Goal: Task Accomplishment & Management: Use online tool/utility

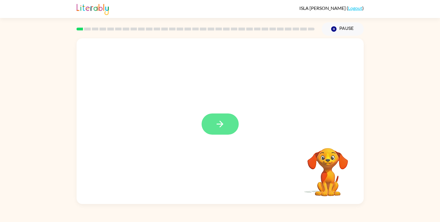
click at [215, 122] on icon "button" at bounding box center [220, 124] width 10 height 10
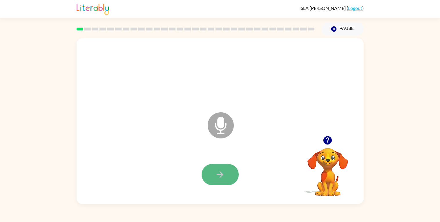
click at [229, 175] on button "button" at bounding box center [219, 174] width 37 height 21
click at [218, 176] on icon "button" at bounding box center [220, 174] width 10 height 10
click at [218, 175] on icon "button" at bounding box center [220, 174] width 10 height 10
click at [220, 178] on icon "button" at bounding box center [220, 174] width 10 height 10
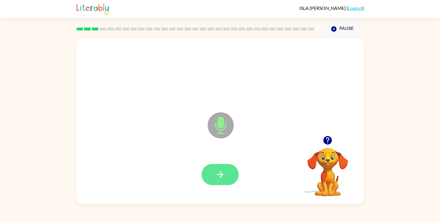
click at [220, 176] on icon "button" at bounding box center [219, 174] width 7 height 7
click at [224, 179] on button "button" at bounding box center [219, 174] width 37 height 21
click at [225, 180] on button "button" at bounding box center [219, 174] width 37 height 21
click at [225, 178] on button "button" at bounding box center [219, 174] width 37 height 21
click at [225, 180] on button "button" at bounding box center [219, 174] width 37 height 21
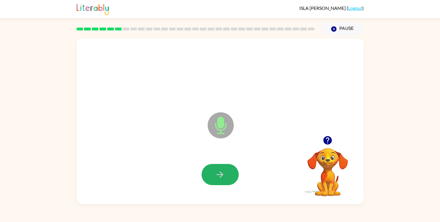
click at [223, 179] on icon "button" at bounding box center [220, 174] width 10 height 10
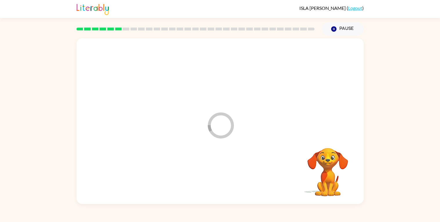
click at [223, 179] on div at bounding box center [219, 175] width 275 height 48
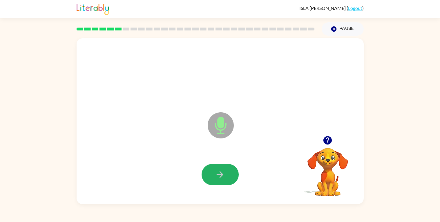
click at [223, 179] on icon "button" at bounding box center [220, 174] width 10 height 10
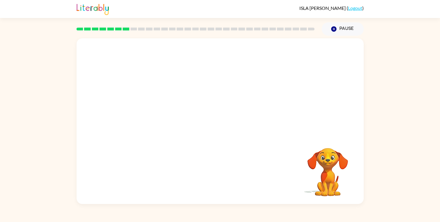
click at [221, 178] on div "Your browser must support playing .mp4 files to use Literably. Please try using…" at bounding box center [219, 120] width 287 height 165
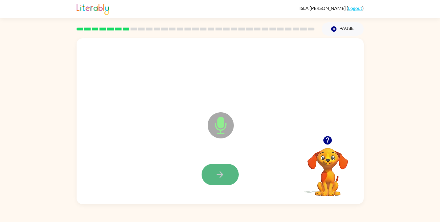
click at [222, 171] on icon "button" at bounding box center [220, 174] width 10 height 10
click at [223, 174] on icon "button" at bounding box center [220, 174] width 10 height 10
click at [216, 174] on icon "button" at bounding box center [220, 174] width 10 height 10
click at [220, 176] on icon "button" at bounding box center [219, 174] width 7 height 7
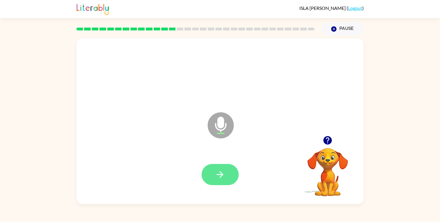
click at [214, 174] on button "button" at bounding box center [219, 174] width 37 height 21
click at [216, 178] on icon "button" at bounding box center [220, 174] width 10 height 10
click at [218, 179] on icon "button" at bounding box center [220, 174] width 10 height 10
click at [216, 180] on button "button" at bounding box center [219, 174] width 37 height 21
click at [217, 180] on button "button" at bounding box center [219, 174] width 37 height 21
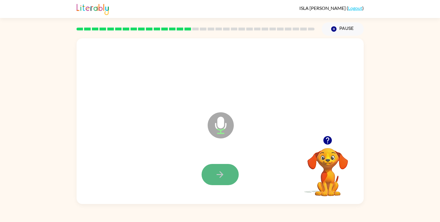
click at [218, 181] on button "button" at bounding box center [219, 174] width 37 height 21
click at [218, 179] on icon "button" at bounding box center [220, 174] width 10 height 10
click at [218, 178] on icon "button" at bounding box center [220, 174] width 10 height 10
click at [220, 179] on button "button" at bounding box center [219, 174] width 37 height 21
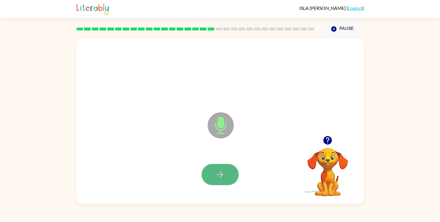
click at [221, 181] on button "button" at bounding box center [219, 174] width 37 height 21
click at [219, 176] on icon "button" at bounding box center [220, 174] width 10 height 10
click at [221, 178] on icon "button" at bounding box center [220, 174] width 10 height 10
click at [223, 183] on div at bounding box center [219, 175] width 275 height 48
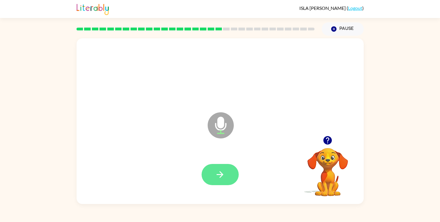
click at [222, 164] on button "button" at bounding box center [219, 174] width 37 height 21
click at [223, 168] on button "button" at bounding box center [219, 174] width 37 height 21
click at [224, 166] on button "button" at bounding box center [219, 174] width 37 height 21
click at [218, 177] on icon "button" at bounding box center [220, 174] width 10 height 10
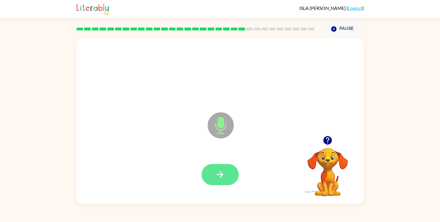
click at [224, 169] on icon "button" at bounding box center [220, 174] width 10 height 10
click at [216, 173] on icon "button" at bounding box center [220, 174] width 10 height 10
click at [217, 174] on icon "button" at bounding box center [220, 174] width 10 height 10
click at [223, 166] on button "button" at bounding box center [219, 174] width 37 height 21
click at [223, 168] on button "button" at bounding box center [219, 174] width 37 height 21
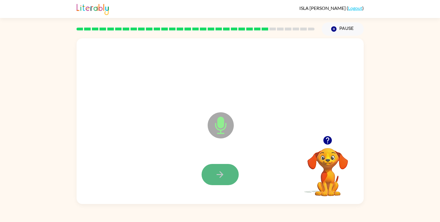
click at [211, 172] on button "button" at bounding box center [219, 174] width 37 height 21
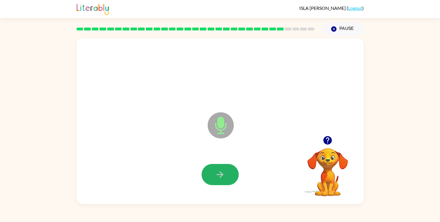
click at [211, 172] on button "button" at bounding box center [219, 174] width 37 height 21
click at [211, 173] on button "button" at bounding box center [219, 174] width 37 height 21
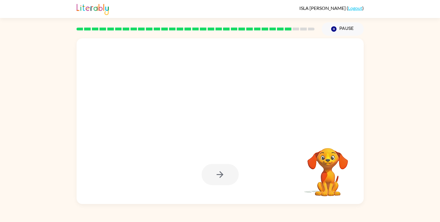
click at [211, 175] on div at bounding box center [219, 174] width 37 height 21
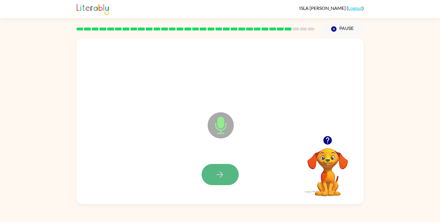
click at [231, 176] on button "button" at bounding box center [219, 174] width 37 height 21
click at [227, 181] on button "button" at bounding box center [219, 174] width 37 height 21
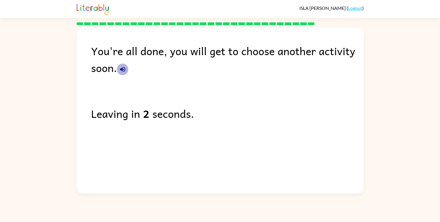
click at [125, 71] on icon "button" at bounding box center [122, 69] width 7 height 7
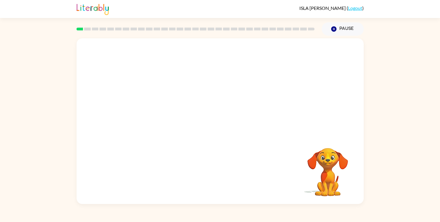
click at [160, 55] on video "Your browser must support playing .mp4 files to use Literably. Please try using…" at bounding box center [219, 86] width 287 height 97
click at [214, 134] on button "button" at bounding box center [219, 123] width 37 height 21
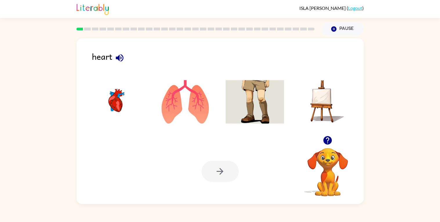
click at [120, 63] on icon "button" at bounding box center [119, 58] width 10 height 10
click at [200, 98] on img at bounding box center [185, 101] width 59 height 43
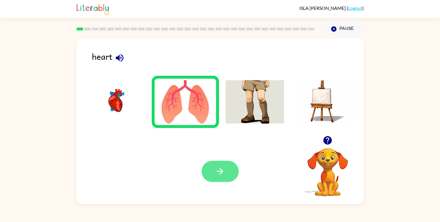
click at [228, 174] on button "button" at bounding box center [219, 171] width 37 height 21
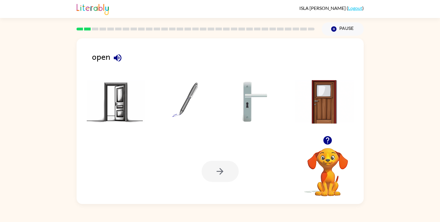
click at [121, 52] on button "button" at bounding box center [117, 57] width 15 height 15
click at [124, 107] on img at bounding box center [116, 101] width 59 height 43
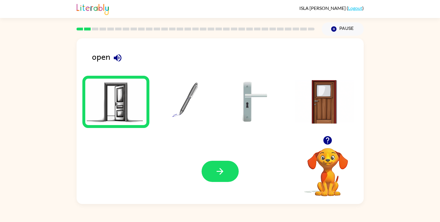
click at [228, 171] on button "button" at bounding box center [219, 171] width 37 height 21
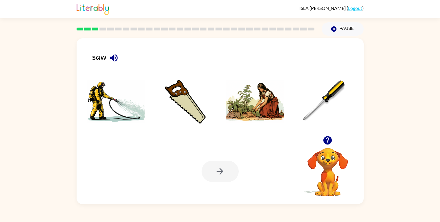
click at [110, 60] on icon "button" at bounding box center [114, 58] width 10 height 10
click at [187, 113] on img at bounding box center [185, 101] width 59 height 43
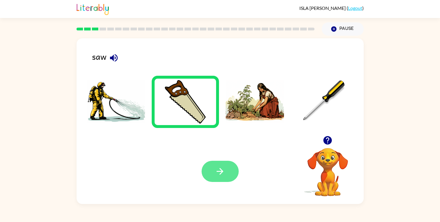
click at [208, 169] on button "button" at bounding box center [219, 171] width 37 height 21
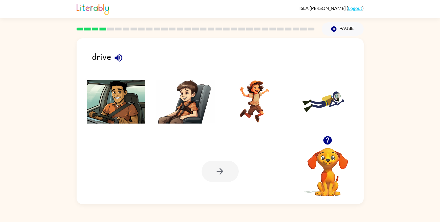
click at [114, 99] on img at bounding box center [116, 101] width 59 height 43
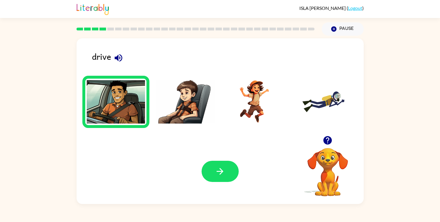
click at [116, 57] on icon "button" at bounding box center [118, 58] width 10 height 10
click at [229, 170] on button "button" at bounding box center [219, 171] width 37 height 21
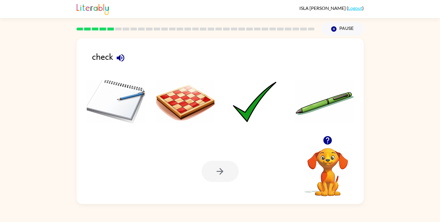
click at [123, 59] on icon "button" at bounding box center [120, 58] width 10 height 10
click at [249, 105] on img at bounding box center [254, 101] width 59 height 43
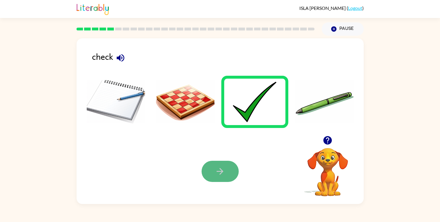
click at [208, 176] on button "button" at bounding box center [219, 171] width 37 height 21
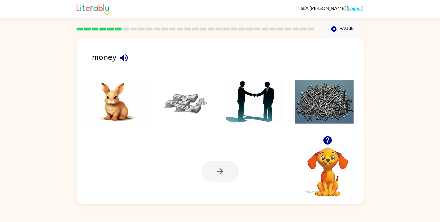
click at [124, 57] on icon "button" at bounding box center [124, 58] width 10 height 10
click at [123, 57] on icon "button" at bounding box center [124, 58] width 8 height 8
click at [116, 110] on img at bounding box center [116, 101] width 59 height 43
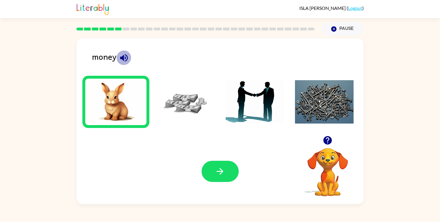
click at [123, 57] on icon "button" at bounding box center [124, 58] width 8 height 8
click at [175, 102] on img at bounding box center [185, 101] width 59 height 43
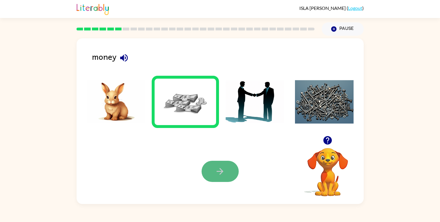
click at [215, 170] on icon "button" at bounding box center [220, 171] width 10 height 10
click at [215, 170] on div at bounding box center [219, 171] width 37 height 21
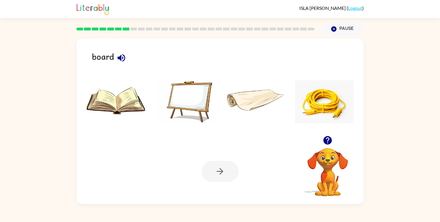
click at [124, 63] on icon "button" at bounding box center [121, 58] width 10 height 10
click at [121, 72] on div at bounding box center [219, 103] width 275 height 65
click at [199, 104] on img at bounding box center [185, 101] width 59 height 43
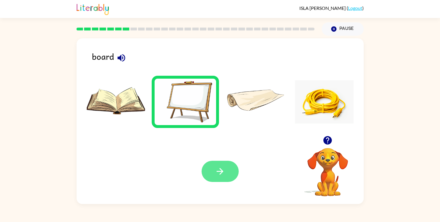
click at [215, 174] on icon "button" at bounding box center [220, 171] width 10 height 10
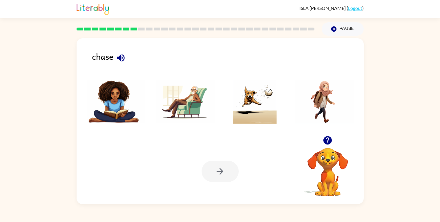
click at [123, 57] on icon "button" at bounding box center [121, 58] width 8 height 8
click at [257, 115] on img at bounding box center [254, 101] width 59 height 43
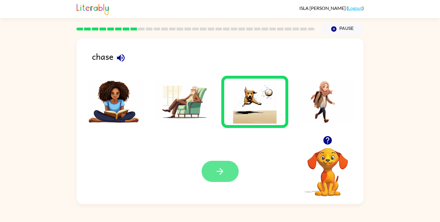
click at [227, 176] on button "button" at bounding box center [219, 171] width 37 height 21
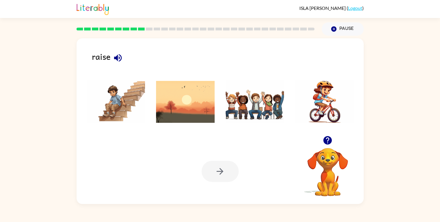
click at [121, 61] on icon "button" at bounding box center [118, 58] width 10 height 10
click at [263, 106] on img at bounding box center [254, 101] width 59 height 43
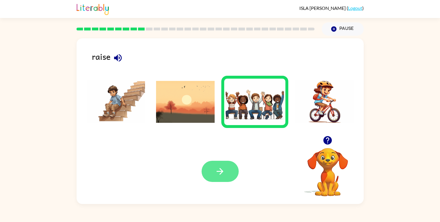
click at [215, 175] on icon "button" at bounding box center [220, 171] width 10 height 10
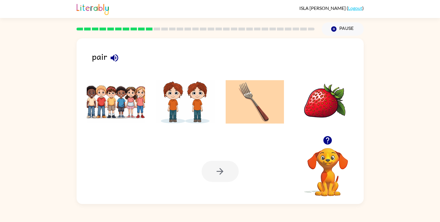
click at [117, 60] on icon "button" at bounding box center [114, 58] width 8 height 8
click at [118, 57] on icon "button" at bounding box center [114, 58] width 10 height 10
click at [119, 57] on icon "button" at bounding box center [114, 58] width 10 height 10
click at [116, 62] on icon "button" at bounding box center [114, 58] width 10 height 10
click at [178, 110] on img at bounding box center [185, 101] width 59 height 43
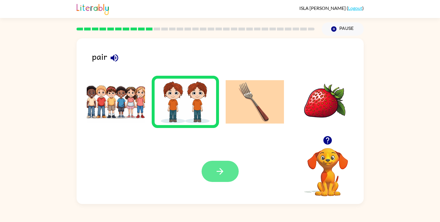
click at [215, 167] on icon "button" at bounding box center [220, 171] width 10 height 10
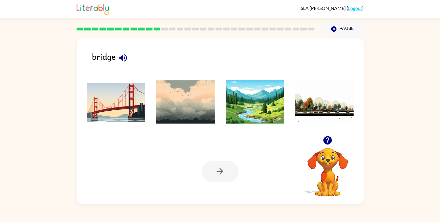
click at [123, 59] on icon "button" at bounding box center [123, 58] width 8 height 8
click at [112, 107] on img at bounding box center [116, 101] width 59 height 43
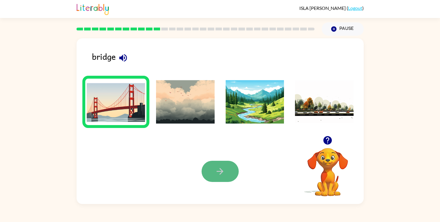
click at [210, 170] on button "button" at bounding box center [219, 171] width 37 height 21
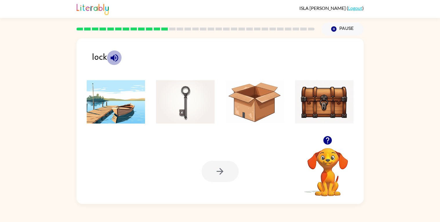
click at [112, 60] on icon "button" at bounding box center [114, 58] width 10 height 10
click at [187, 103] on img at bounding box center [185, 101] width 59 height 43
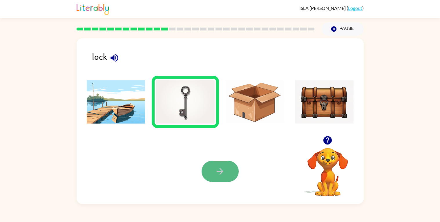
click at [211, 162] on button "button" at bounding box center [219, 171] width 37 height 21
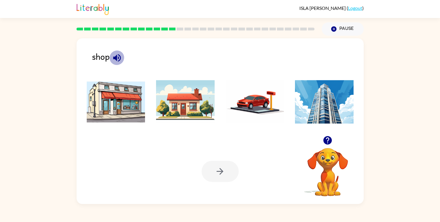
click at [114, 54] on icon "button" at bounding box center [117, 58] width 10 height 10
click at [120, 98] on img at bounding box center [116, 101] width 59 height 43
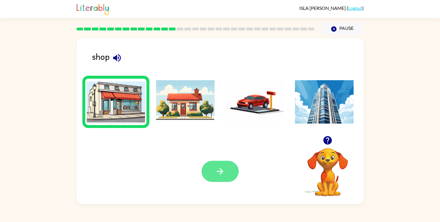
click at [225, 179] on button "button" at bounding box center [219, 171] width 37 height 21
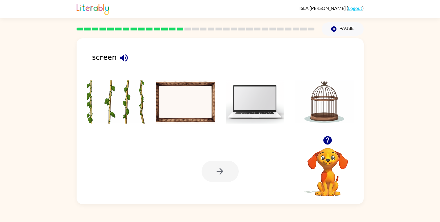
click at [124, 59] on icon "button" at bounding box center [124, 58] width 10 height 10
click at [262, 96] on img at bounding box center [254, 101] width 59 height 43
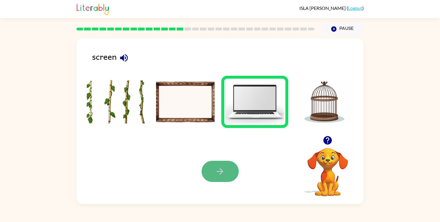
click at [229, 167] on button "button" at bounding box center [219, 171] width 37 height 21
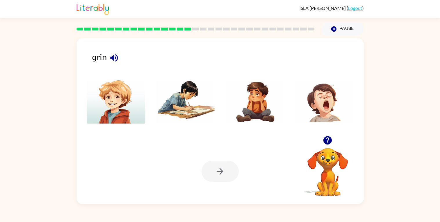
click at [112, 58] on icon "button" at bounding box center [114, 58] width 8 height 8
click at [113, 58] on icon "button" at bounding box center [114, 58] width 8 height 8
click at [123, 97] on img at bounding box center [116, 101] width 59 height 43
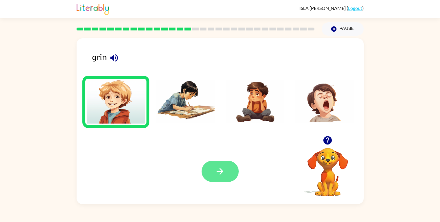
click at [212, 180] on button "button" at bounding box center [219, 171] width 37 height 21
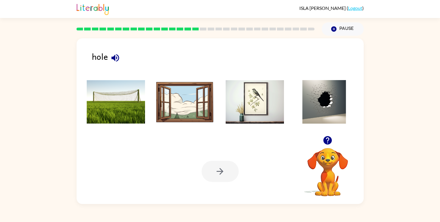
click at [114, 61] on icon "button" at bounding box center [115, 58] width 8 height 8
click at [329, 112] on img at bounding box center [324, 101] width 59 height 43
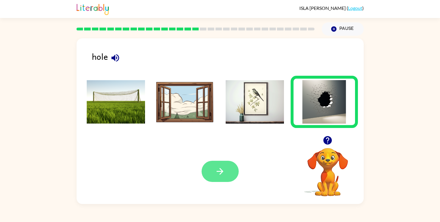
click at [225, 172] on icon "button" at bounding box center [220, 171] width 10 height 10
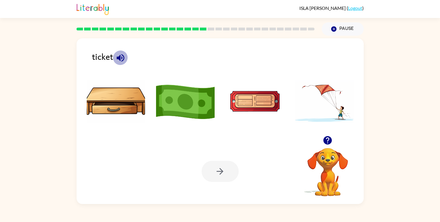
click at [121, 54] on icon "button" at bounding box center [120, 58] width 10 height 10
click at [259, 108] on img at bounding box center [254, 101] width 59 height 43
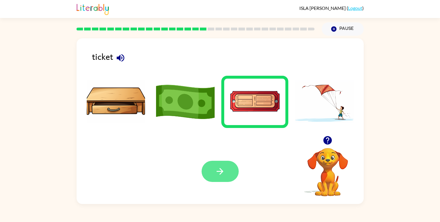
click at [230, 165] on button "button" at bounding box center [219, 171] width 37 height 21
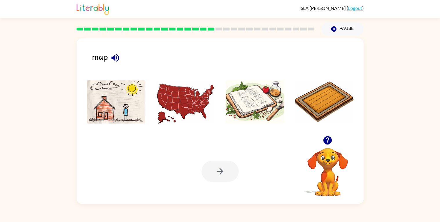
click at [112, 77] on li at bounding box center [115, 102] width 67 height 52
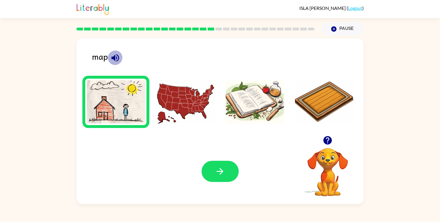
click at [113, 58] on icon "button" at bounding box center [115, 58] width 8 height 8
click at [113, 59] on icon "button" at bounding box center [115, 58] width 8 height 8
click at [200, 94] on img at bounding box center [185, 101] width 59 height 43
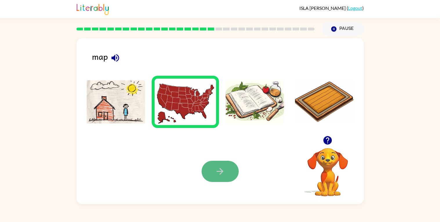
click at [219, 172] on icon "button" at bounding box center [220, 171] width 10 height 10
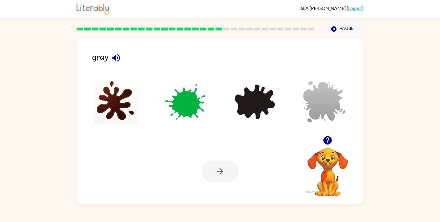
click at [116, 56] on icon "button" at bounding box center [116, 58] width 8 height 8
click at [320, 88] on img at bounding box center [324, 101] width 59 height 43
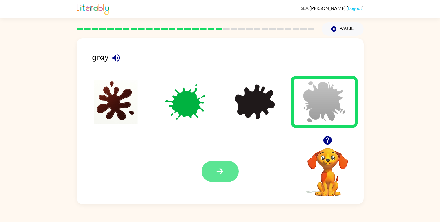
click at [221, 177] on button "button" at bounding box center [219, 171] width 37 height 21
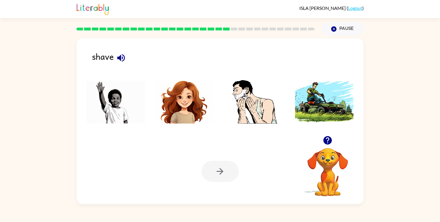
click at [124, 52] on button "button" at bounding box center [121, 57] width 15 height 15
click at [267, 113] on img at bounding box center [254, 101] width 59 height 43
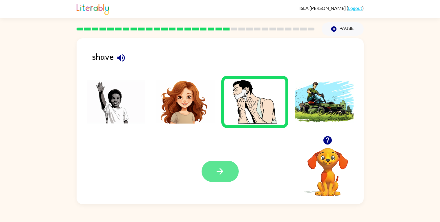
click at [221, 179] on button "button" at bounding box center [219, 171] width 37 height 21
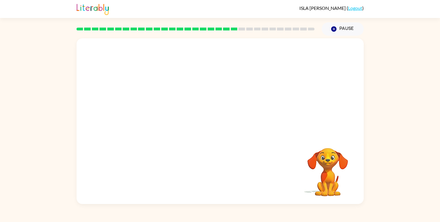
click at [184, 88] on video "Your browser must support playing .mp4 files to use Literably. Please try using…" at bounding box center [219, 86] width 287 height 97
click at [0, 114] on div "Your browser must support playing .mp4 files to use Literably. Please try using…" at bounding box center [220, 120] width 440 height 168
click at [174, 48] on video "Your browser must support playing .mp4 files to use Literably. Please try using…" at bounding box center [219, 86] width 287 height 97
click at [0, 130] on div "Your browser must support playing .mp4 files to use Literably. Please try using…" at bounding box center [220, 120] width 440 height 168
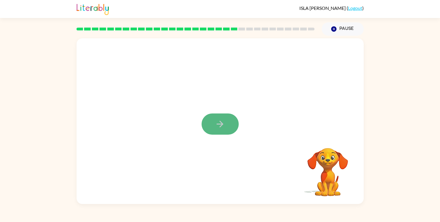
click at [218, 125] on icon "button" at bounding box center [220, 124] width 10 height 10
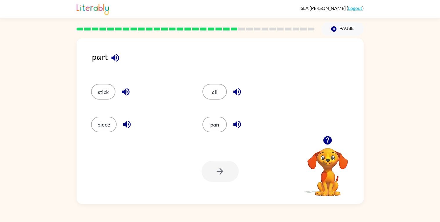
click at [237, 122] on icon "button" at bounding box center [237, 124] width 10 height 10
click at [116, 54] on icon "button" at bounding box center [115, 58] width 8 height 8
click at [125, 90] on icon "button" at bounding box center [126, 92] width 8 height 8
click at [125, 127] on icon "button" at bounding box center [127, 125] width 8 height 8
click at [236, 125] on icon "button" at bounding box center [237, 125] width 8 height 8
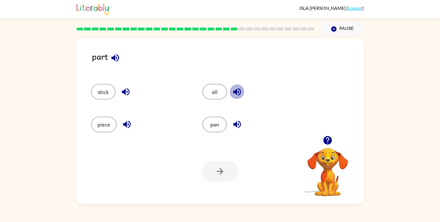
click at [238, 92] on icon "button" at bounding box center [237, 92] width 10 height 10
click at [127, 123] on icon "button" at bounding box center [127, 124] width 10 height 10
click at [106, 124] on button "piece" at bounding box center [103, 124] width 25 height 16
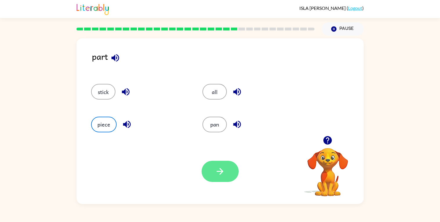
click at [223, 174] on icon "button" at bounding box center [220, 171] width 10 height 10
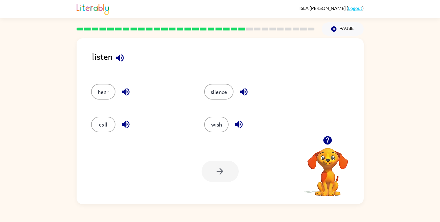
click at [121, 56] on icon "button" at bounding box center [120, 58] width 10 height 10
click at [125, 92] on icon "button" at bounding box center [126, 92] width 8 height 8
click at [125, 123] on icon "button" at bounding box center [126, 124] width 10 height 10
click at [125, 121] on icon "button" at bounding box center [126, 125] width 8 height 8
click at [239, 125] on icon "button" at bounding box center [239, 125] width 8 height 8
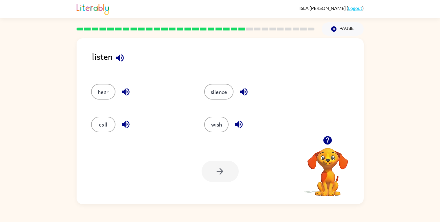
click at [242, 92] on icon "button" at bounding box center [244, 92] width 8 height 8
click at [101, 122] on button "call" at bounding box center [103, 124] width 24 height 16
click at [214, 181] on button "button" at bounding box center [219, 171] width 37 height 21
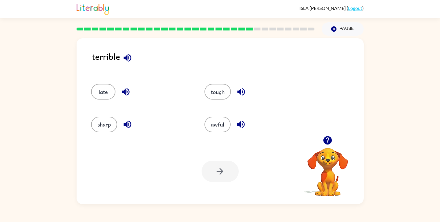
click at [125, 60] on icon "button" at bounding box center [127, 58] width 10 height 10
click at [124, 87] on icon "button" at bounding box center [126, 92] width 10 height 10
click at [122, 128] on icon "button" at bounding box center [127, 124] width 10 height 10
click at [238, 90] on icon "button" at bounding box center [241, 92] width 8 height 8
click at [239, 123] on icon "button" at bounding box center [241, 125] width 8 height 8
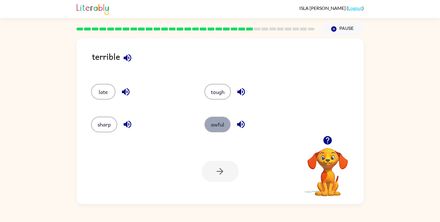
click at [225, 125] on button "awful" at bounding box center [217, 124] width 26 height 16
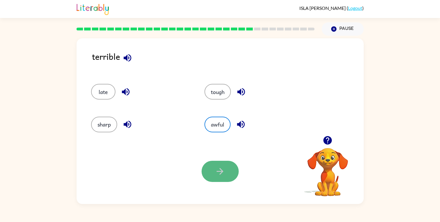
click at [215, 179] on button "button" at bounding box center [219, 171] width 37 height 21
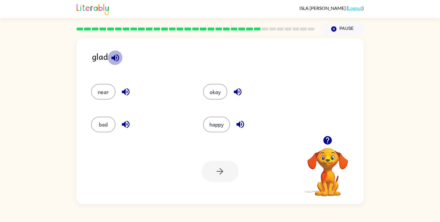
click at [111, 56] on icon "button" at bounding box center [115, 58] width 10 height 10
click at [125, 91] on icon "button" at bounding box center [126, 92] width 8 height 8
click at [127, 117] on button "button" at bounding box center [125, 124] width 15 height 15
click at [243, 121] on icon "button" at bounding box center [240, 124] width 10 height 10
click at [240, 92] on icon "button" at bounding box center [237, 92] width 10 height 10
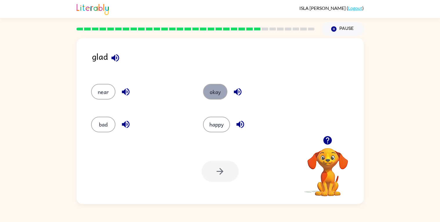
click at [214, 88] on button "okay" at bounding box center [215, 92] width 24 height 16
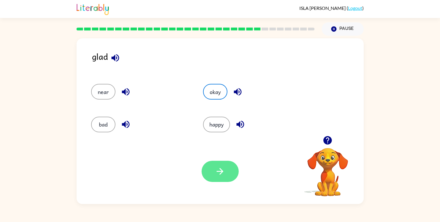
click at [222, 178] on button "button" at bounding box center [219, 171] width 37 height 21
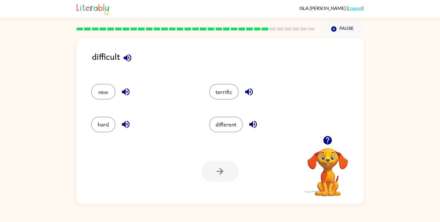
click at [127, 55] on icon "button" at bounding box center [127, 58] width 10 height 10
click at [123, 88] on icon "button" at bounding box center [126, 92] width 10 height 10
click at [125, 91] on icon "button" at bounding box center [126, 92] width 8 height 8
click at [123, 119] on icon "button" at bounding box center [126, 124] width 10 height 10
click at [109, 124] on button "hard" at bounding box center [103, 124] width 24 height 16
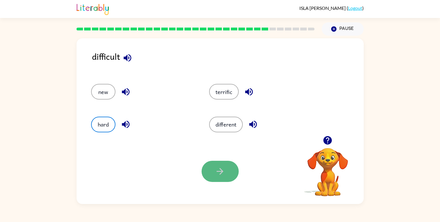
click at [215, 167] on icon "button" at bounding box center [220, 171] width 10 height 10
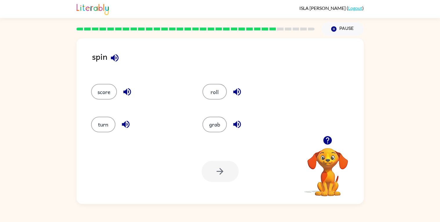
click at [115, 54] on icon "button" at bounding box center [115, 58] width 10 height 10
click at [127, 92] on icon "button" at bounding box center [127, 92] width 8 height 8
click at [127, 126] on icon "button" at bounding box center [126, 124] width 10 height 10
click at [103, 122] on button "turn" at bounding box center [103, 124] width 24 height 16
click at [207, 171] on button "button" at bounding box center [219, 171] width 37 height 21
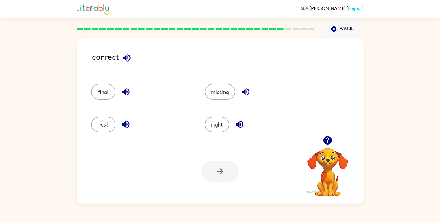
click at [205, 137] on div "right" at bounding box center [251, 121] width 114 height 32
click at [127, 56] on icon "button" at bounding box center [126, 58] width 10 height 10
click at [125, 55] on icon "button" at bounding box center [126, 58] width 10 height 10
click at [125, 93] on icon "button" at bounding box center [126, 92] width 8 height 8
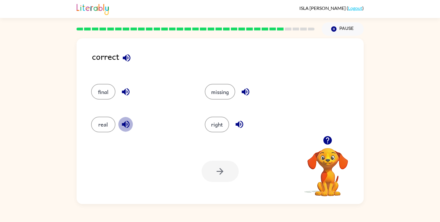
click at [128, 123] on icon "button" at bounding box center [126, 125] width 8 height 8
click at [240, 127] on icon "button" at bounding box center [239, 124] width 10 height 10
click at [221, 120] on button "right" at bounding box center [217, 124] width 24 height 16
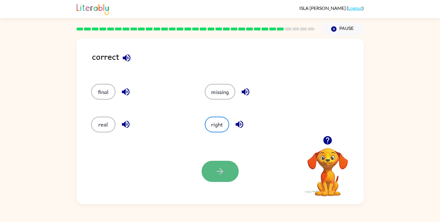
click at [219, 173] on icon "button" at bounding box center [220, 171] width 10 height 10
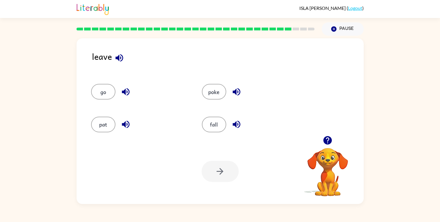
click at [120, 59] on icon "button" at bounding box center [119, 58] width 8 height 8
click at [120, 55] on icon "button" at bounding box center [119, 58] width 10 height 10
click at [127, 93] on icon "button" at bounding box center [126, 92] width 10 height 10
click at [127, 123] on icon "button" at bounding box center [126, 124] width 10 height 10
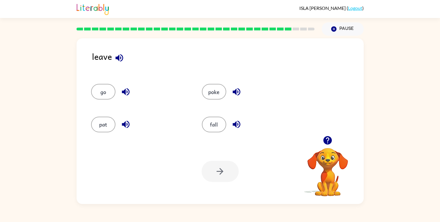
click at [125, 89] on icon "button" at bounding box center [126, 92] width 8 height 8
click at [105, 86] on button "go" at bounding box center [103, 92] width 24 height 16
click at [226, 176] on button "button" at bounding box center [219, 171] width 37 height 21
click at [105, 55] on icon "button" at bounding box center [106, 58] width 8 height 8
click at [127, 92] on icon "button" at bounding box center [126, 92] width 8 height 8
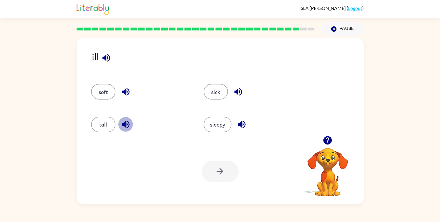
click at [126, 121] on icon "button" at bounding box center [126, 125] width 8 height 8
click at [239, 125] on icon "button" at bounding box center [242, 125] width 8 height 8
click at [239, 118] on button "button" at bounding box center [241, 124] width 15 height 15
click at [109, 57] on icon "button" at bounding box center [106, 58] width 8 height 8
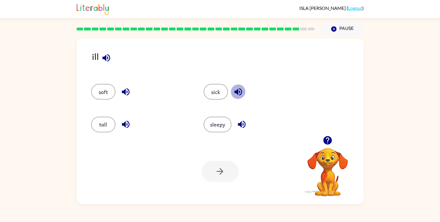
click at [240, 85] on button "button" at bounding box center [238, 91] width 15 height 15
click at [128, 91] on icon "button" at bounding box center [126, 92] width 10 height 10
click at [129, 122] on icon "button" at bounding box center [126, 124] width 10 height 10
click at [240, 94] on icon "button" at bounding box center [238, 92] width 8 height 8
click at [217, 90] on button "sick" at bounding box center [215, 92] width 24 height 16
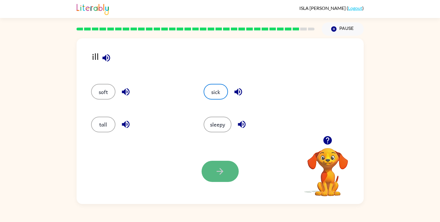
click at [223, 171] on icon "button" at bounding box center [220, 171] width 10 height 10
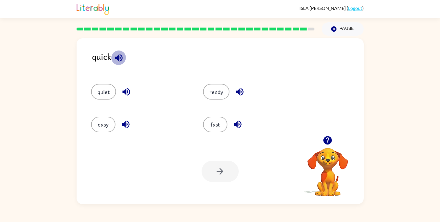
click at [116, 58] on icon "button" at bounding box center [119, 58] width 8 height 8
click at [120, 58] on icon "button" at bounding box center [119, 58] width 10 height 10
click at [129, 93] on icon "button" at bounding box center [126, 92] width 8 height 8
click at [126, 125] on icon "button" at bounding box center [126, 125] width 8 height 8
click at [240, 90] on icon "button" at bounding box center [239, 92] width 10 height 10
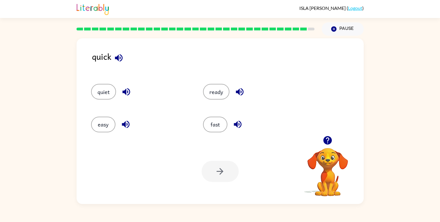
click at [240, 125] on icon "button" at bounding box center [238, 125] width 8 height 8
click at [239, 90] on icon "button" at bounding box center [239, 92] width 10 height 10
click at [235, 124] on icon "button" at bounding box center [238, 125] width 8 height 8
click at [127, 125] on icon "button" at bounding box center [126, 125] width 8 height 8
click at [127, 92] on icon "button" at bounding box center [126, 92] width 10 height 10
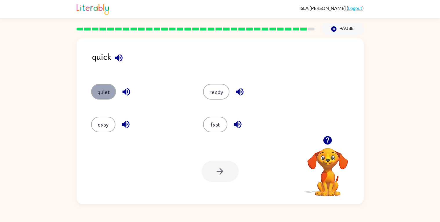
click at [107, 95] on button "quiet" at bounding box center [103, 92] width 25 height 16
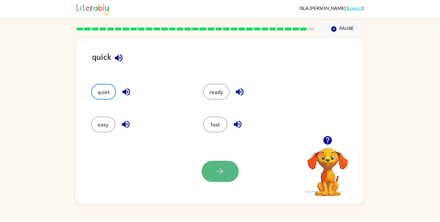
click at [227, 166] on button "button" at bounding box center [219, 171] width 37 height 21
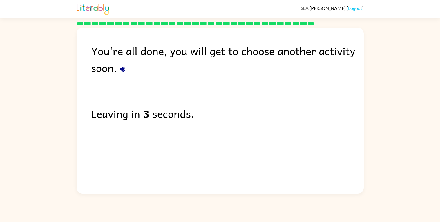
click at [124, 74] on button "button" at bounding box center [123, 69] width 12 height 12
